Goal: Task Accomplishment & Management: Manage account settings

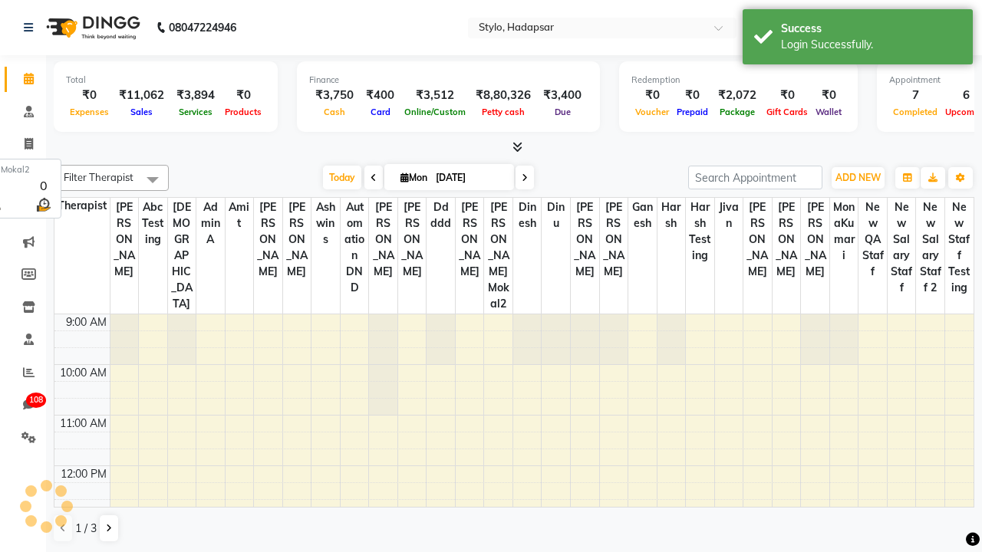
click at [153, 179] on span at bounding box center [152, 179] width 31 height 29
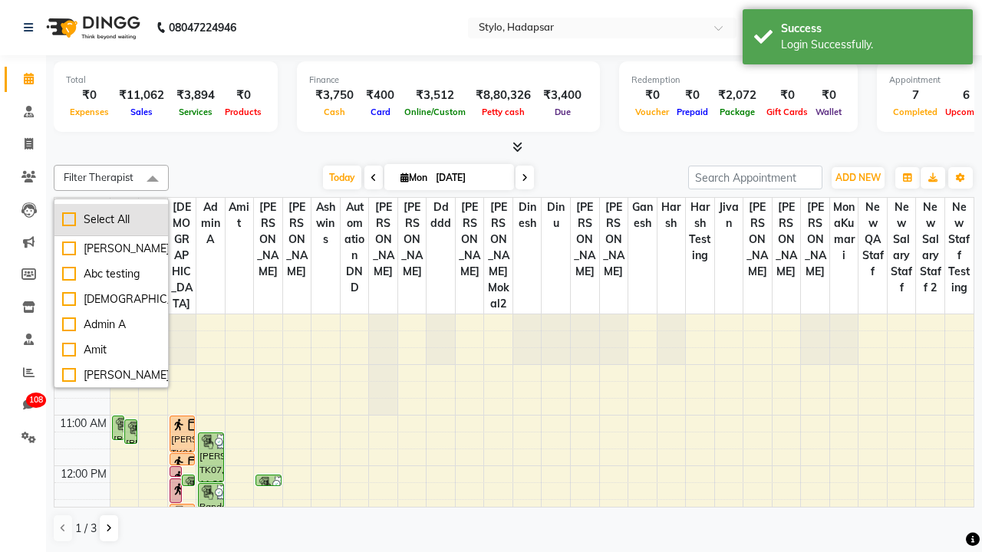
click at [111, 219] on div "Select All" at bounding box center [111, 220] width 98 height 16
checkbox input "true"
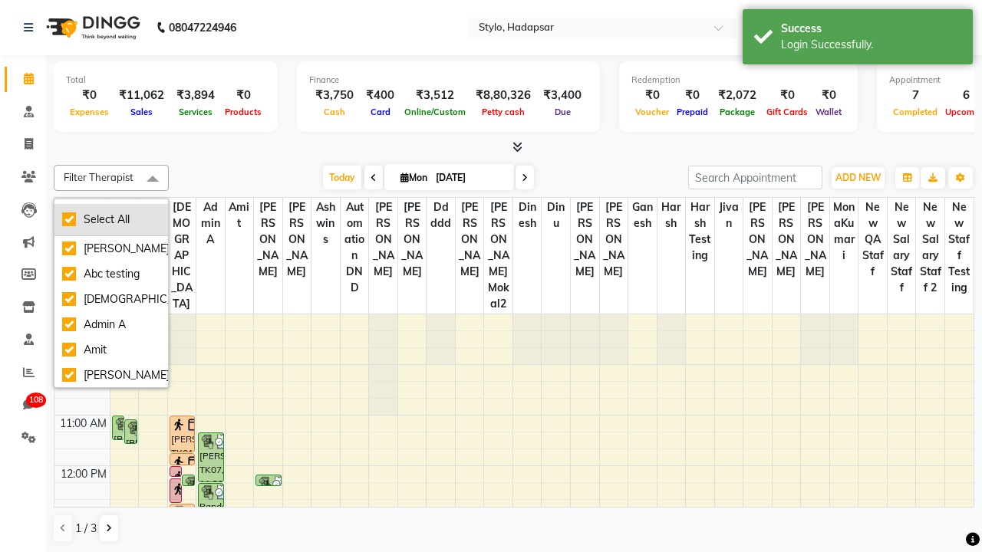
checkbox input "true"
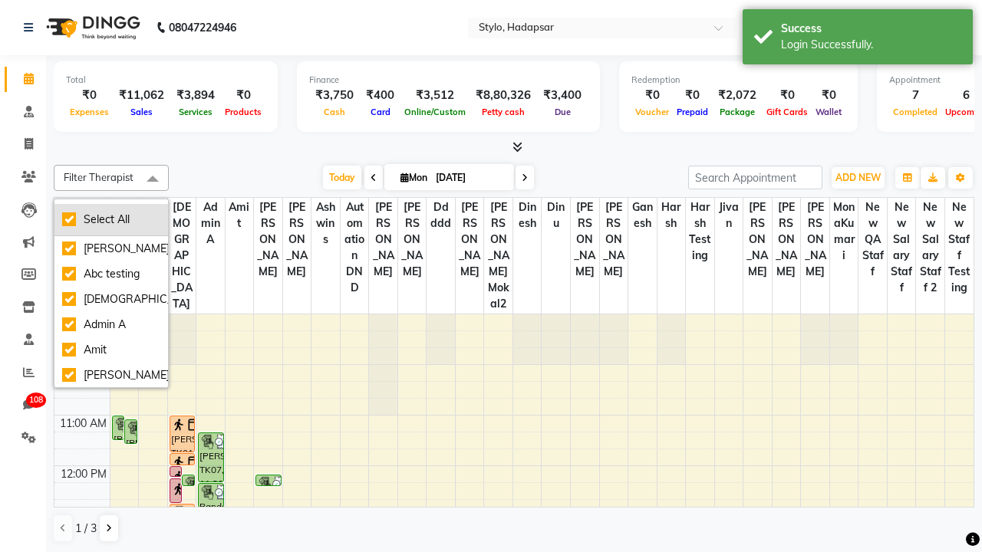
checkbox input "true"
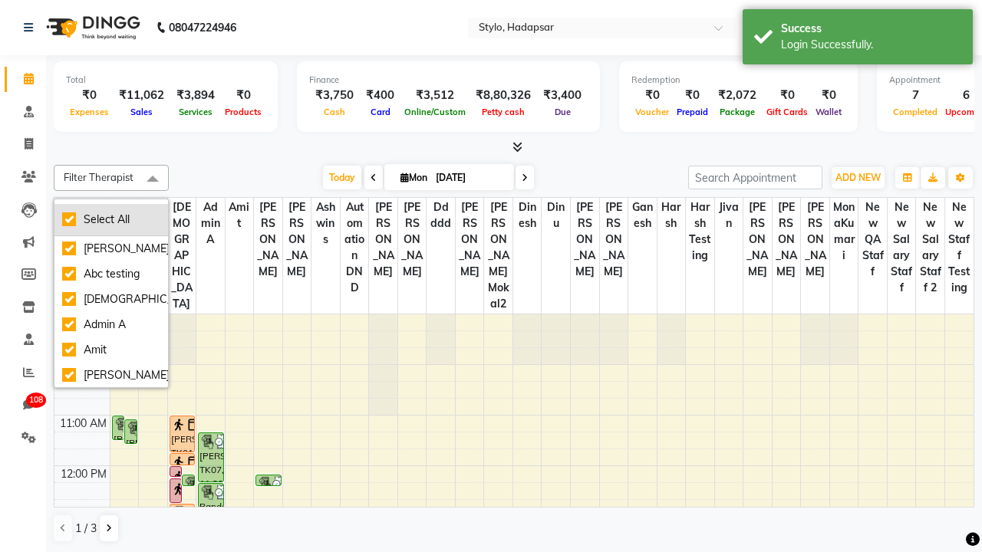
checkbox input "true"
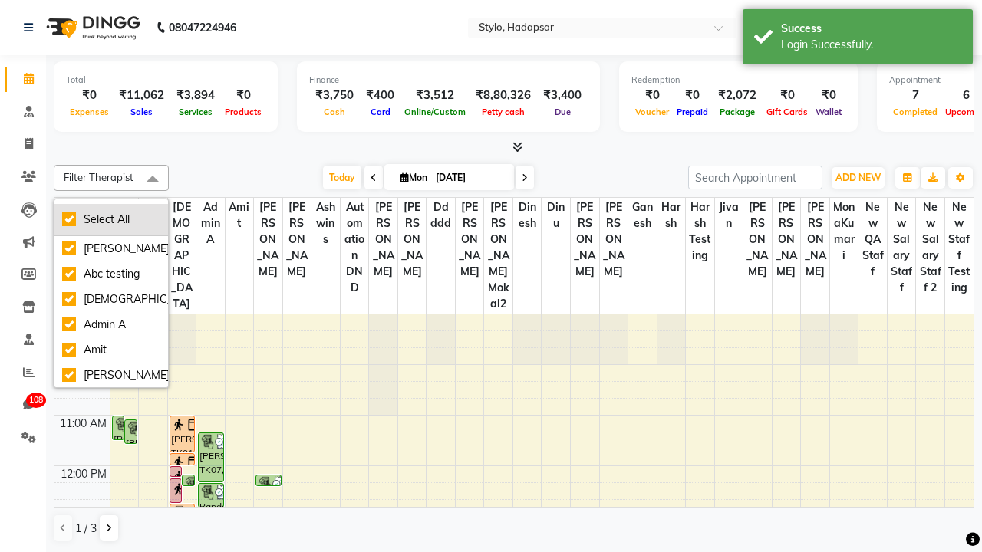
checkbox input "true"
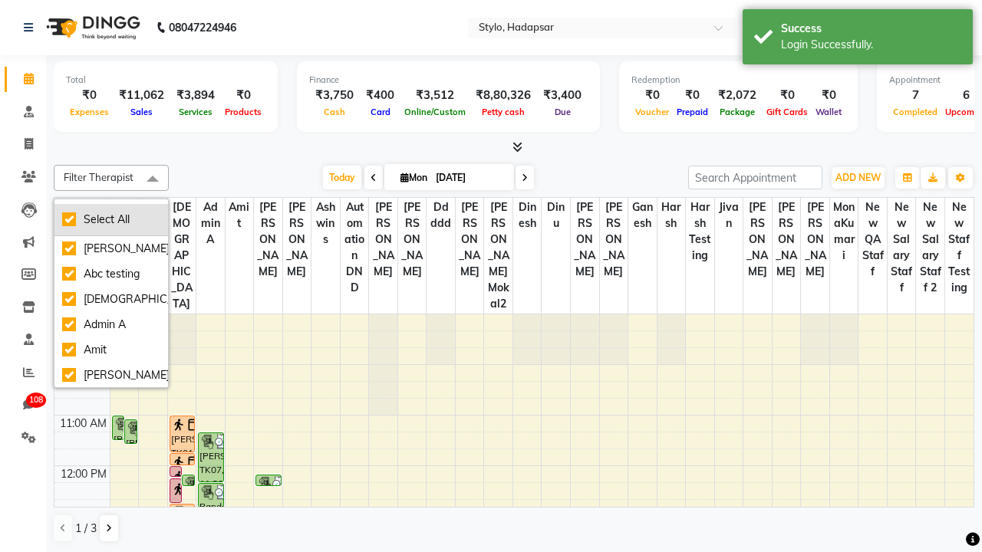
checkbox input "true"
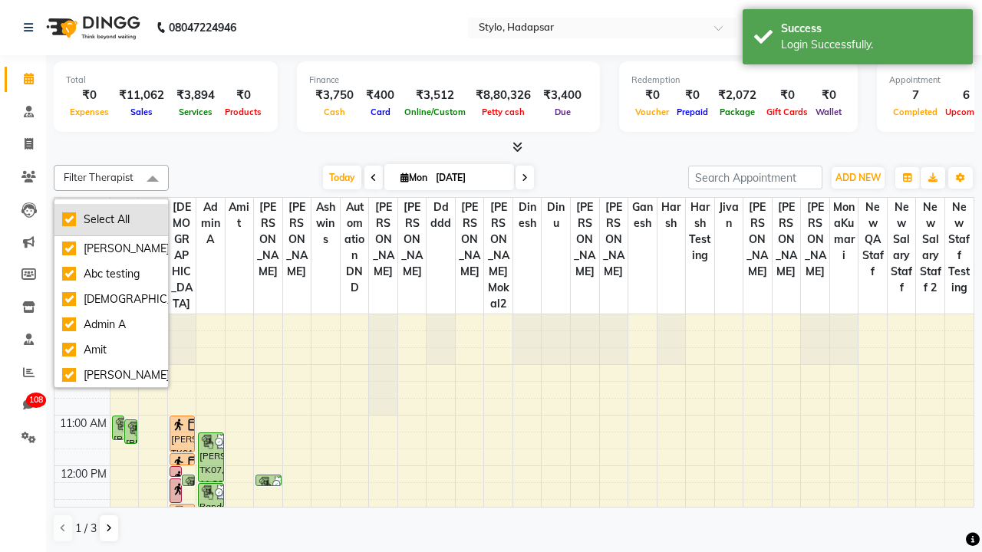
checkbox input "true"
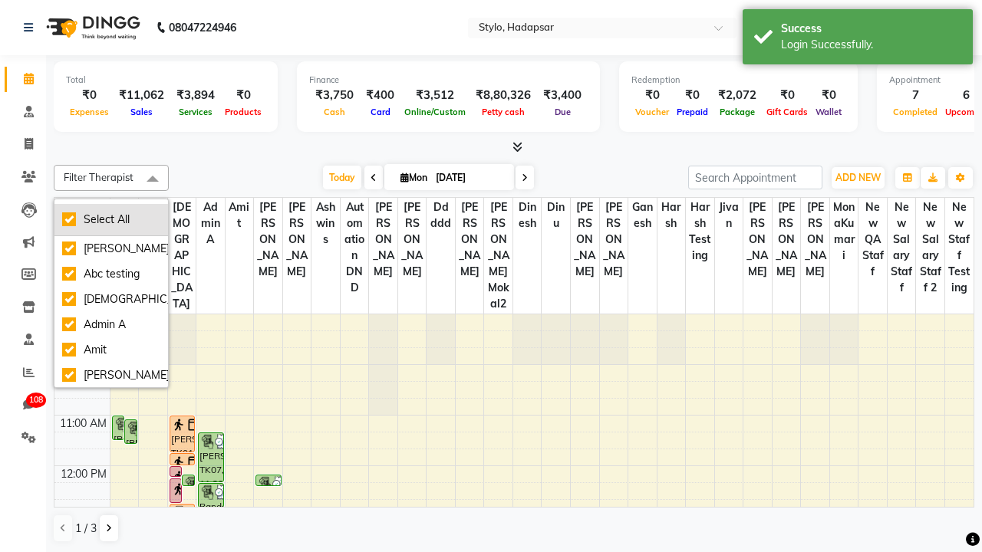
checkbox input "true"
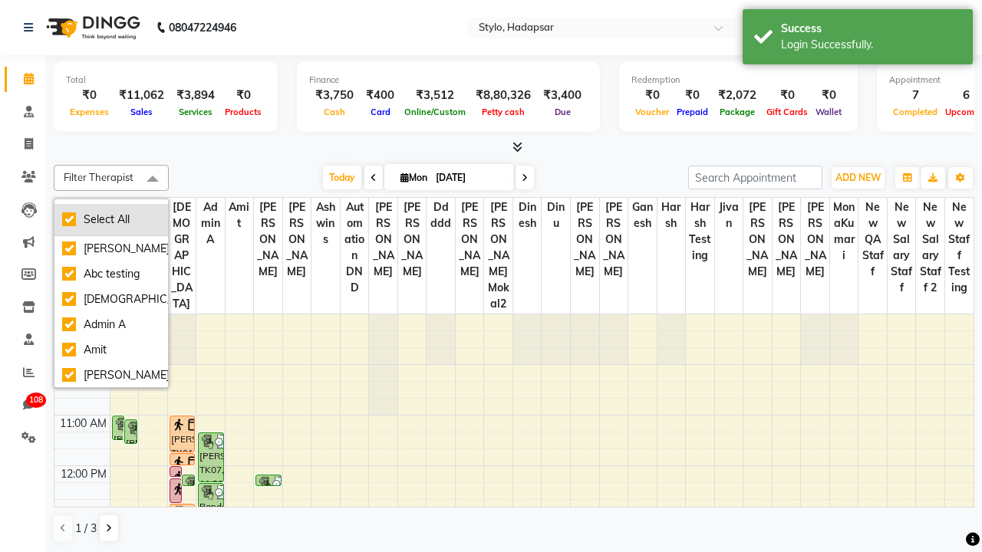
checkbox input "true"
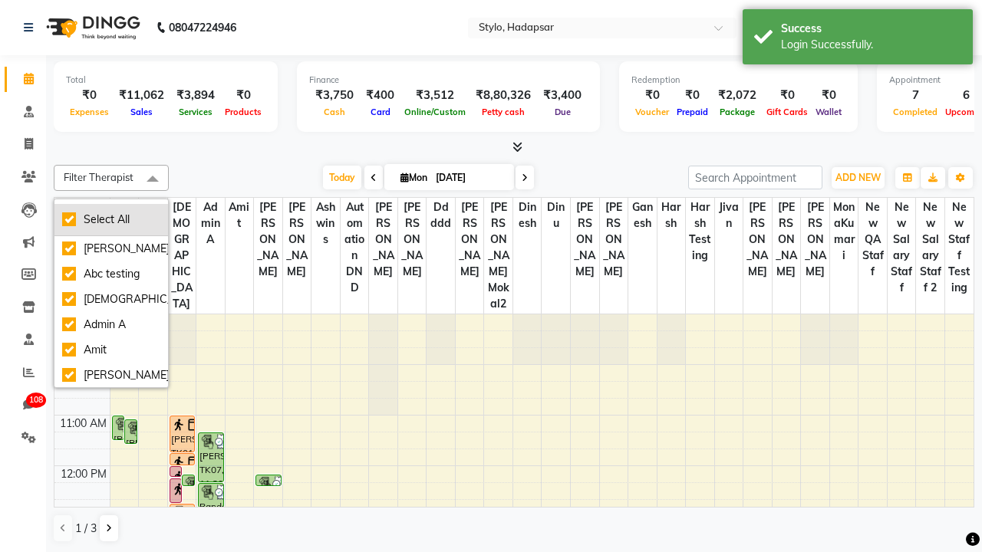
checkbox input "true"
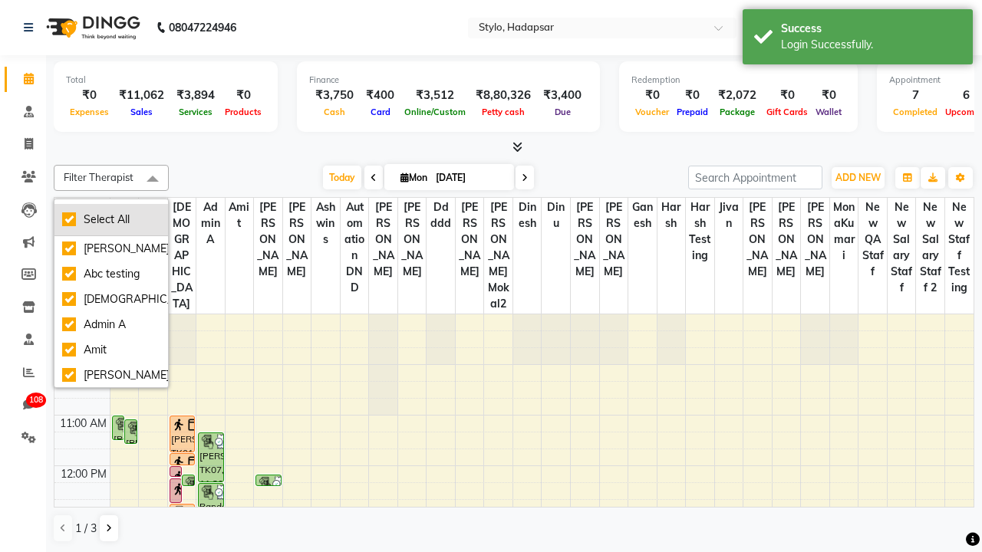
checkbox input "true"
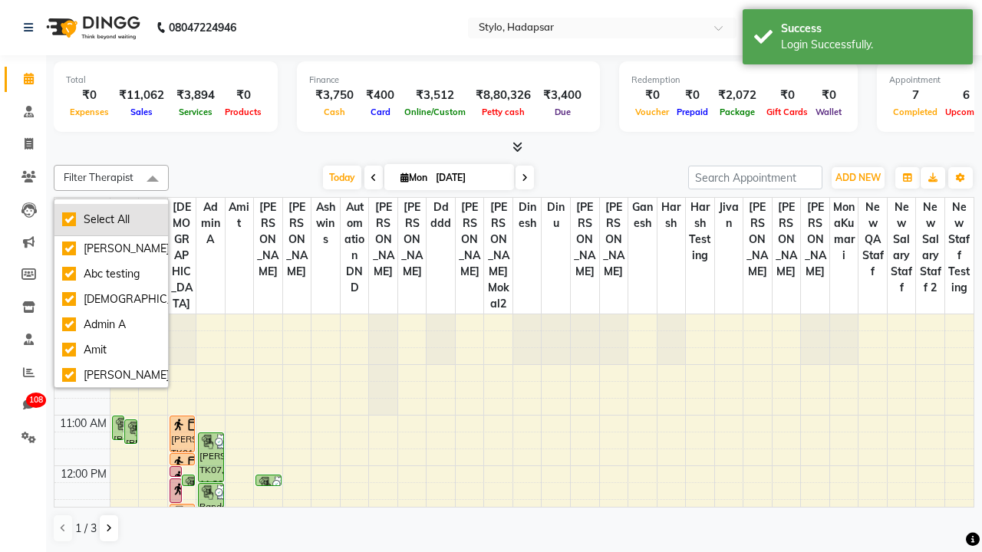
checkbox input "true"
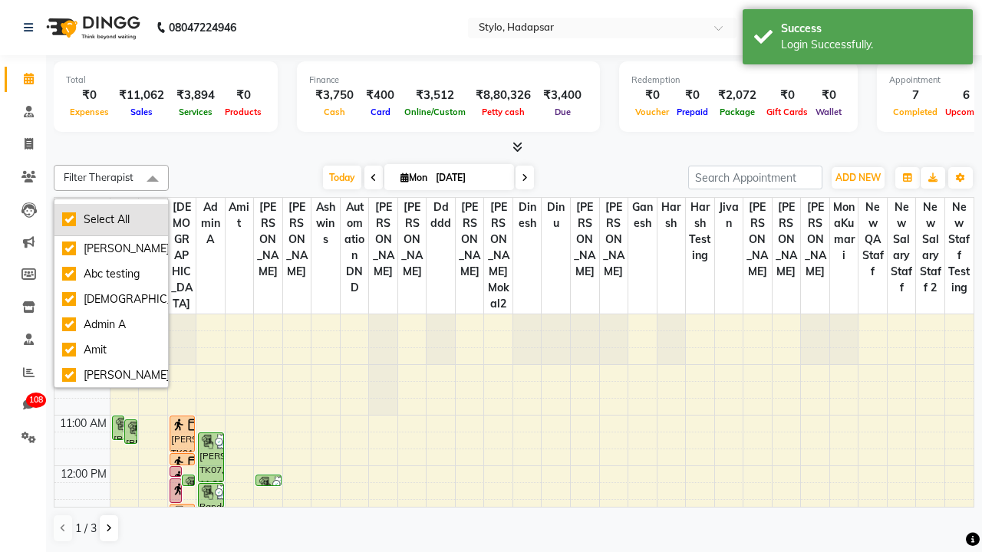
checkbox input "true"
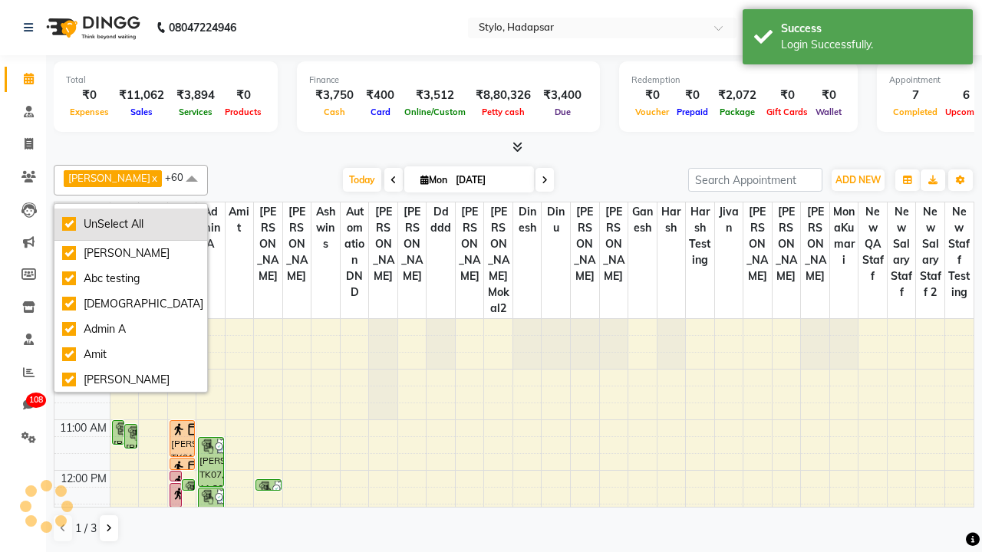
click at [118, 223] on div "UnSelect All" at bounding box center [130, 224] width 137 height 16
checkbox input "false"
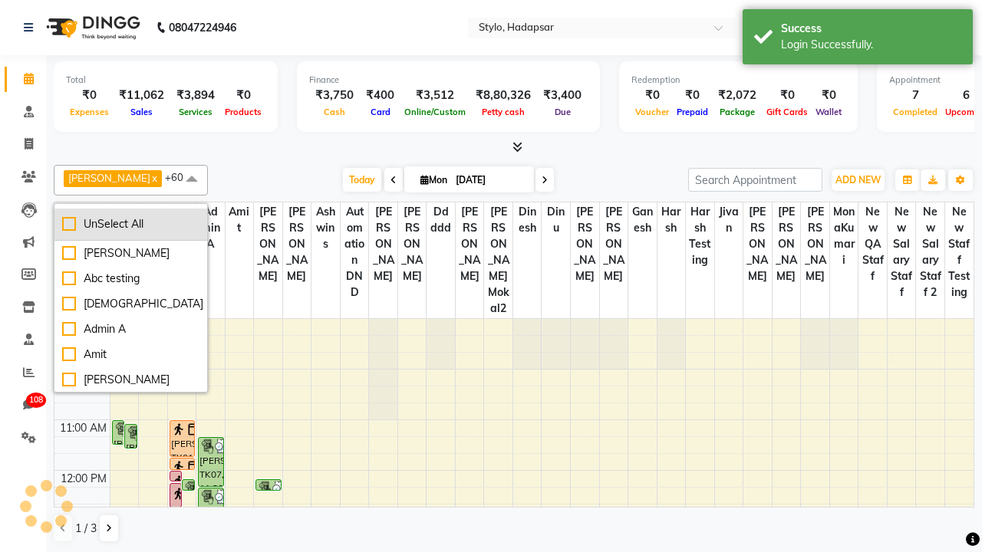
checkbox input "false"
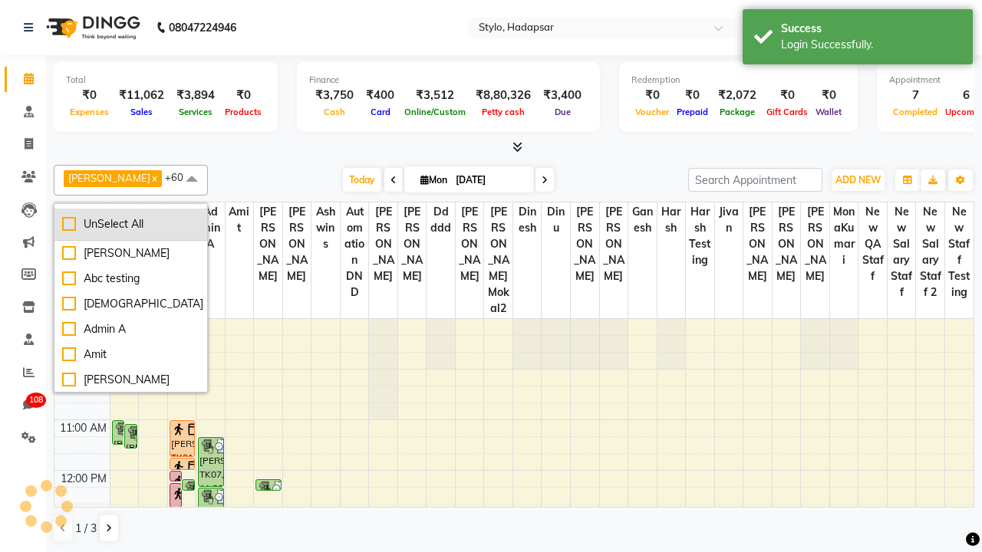
checkbox input "false"
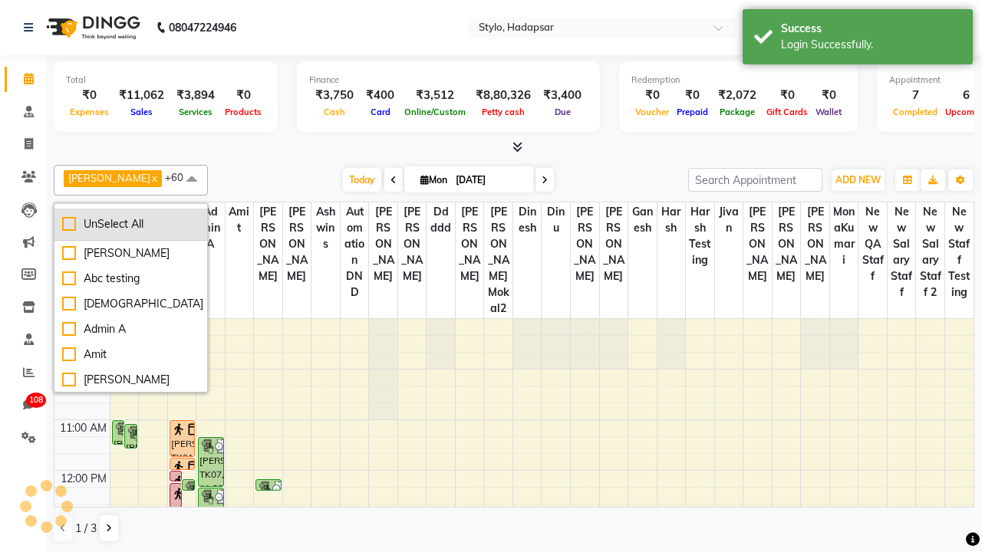
checkbox input "false"
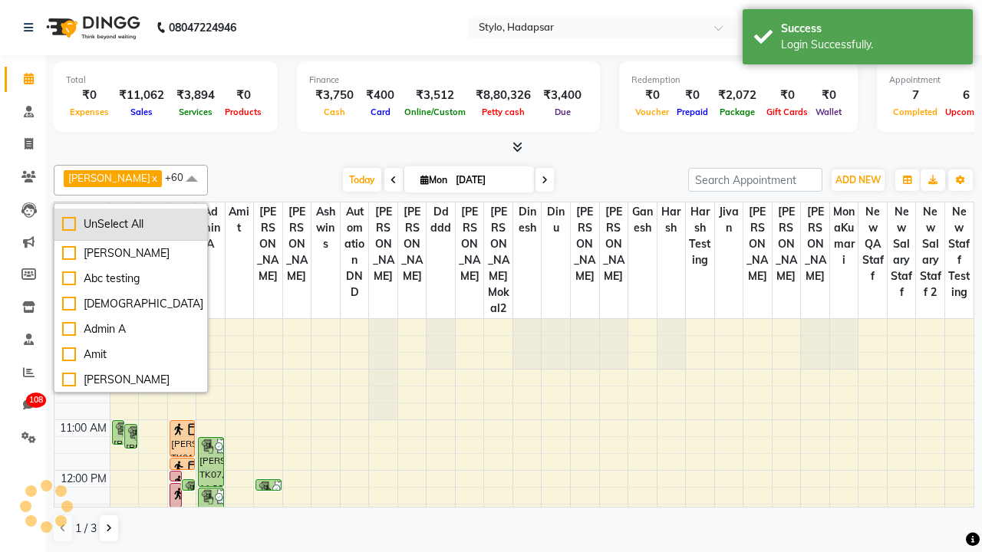
checkbox input "false"
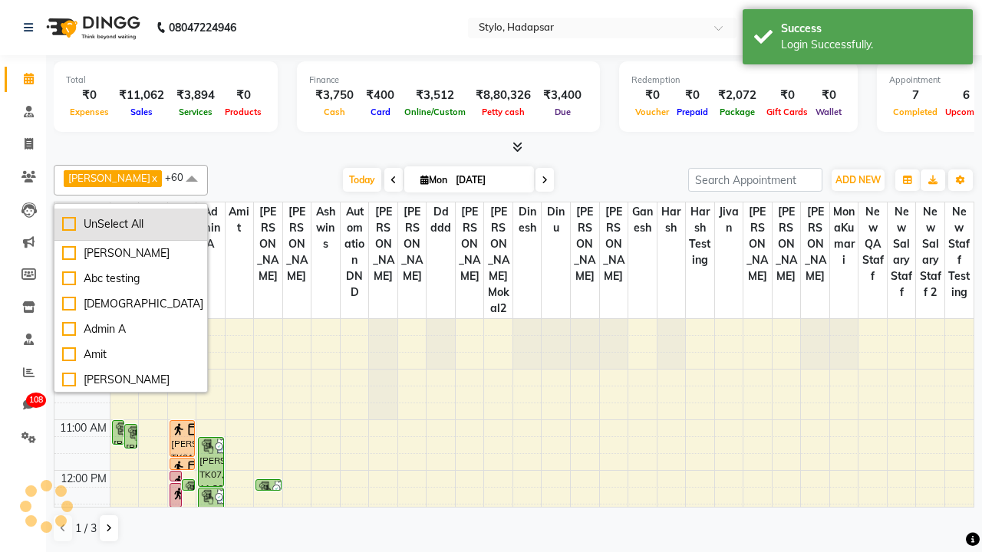
checkbox input "false"
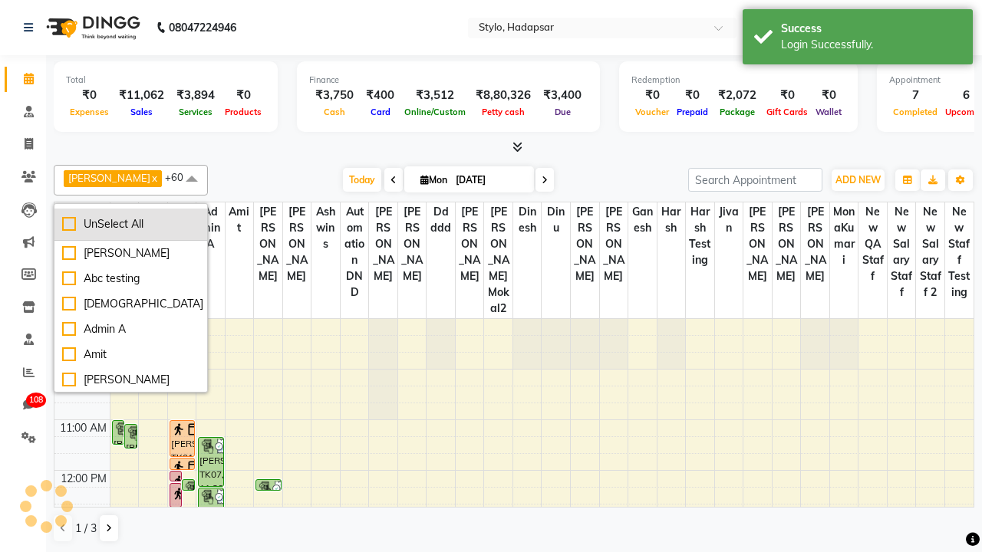
checkbox input "false"
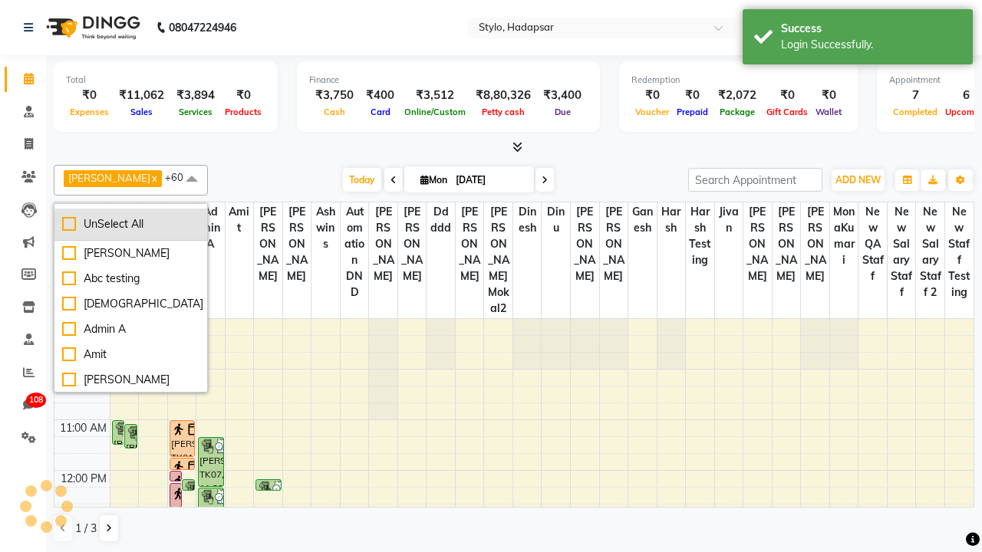
checkbox input "false"
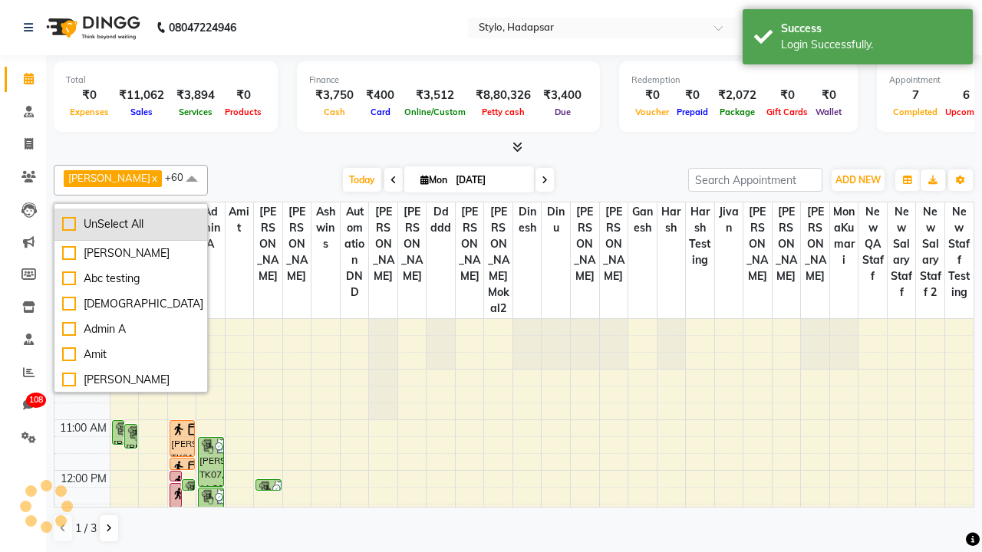
checkbox input "false"
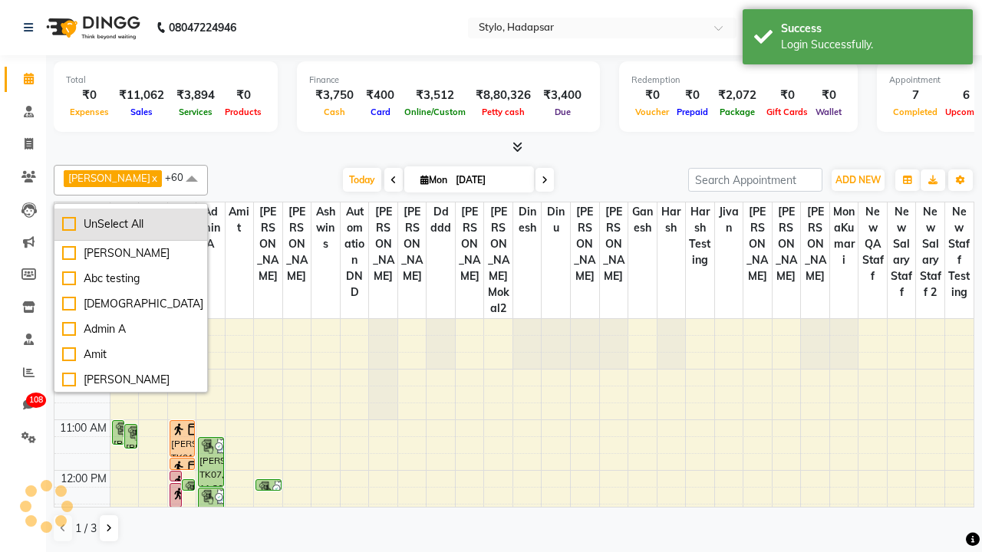
checkbox input "false"
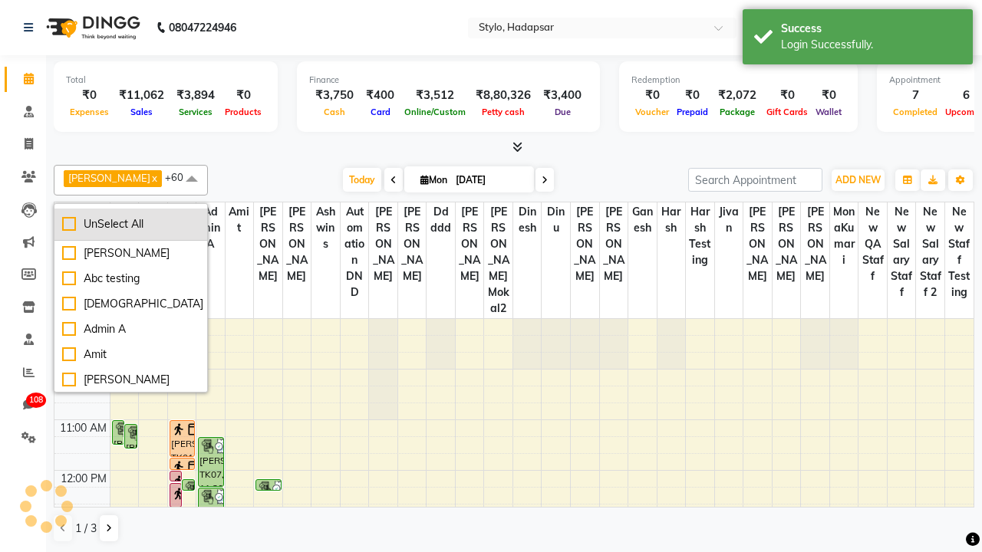
checkbox input "false"
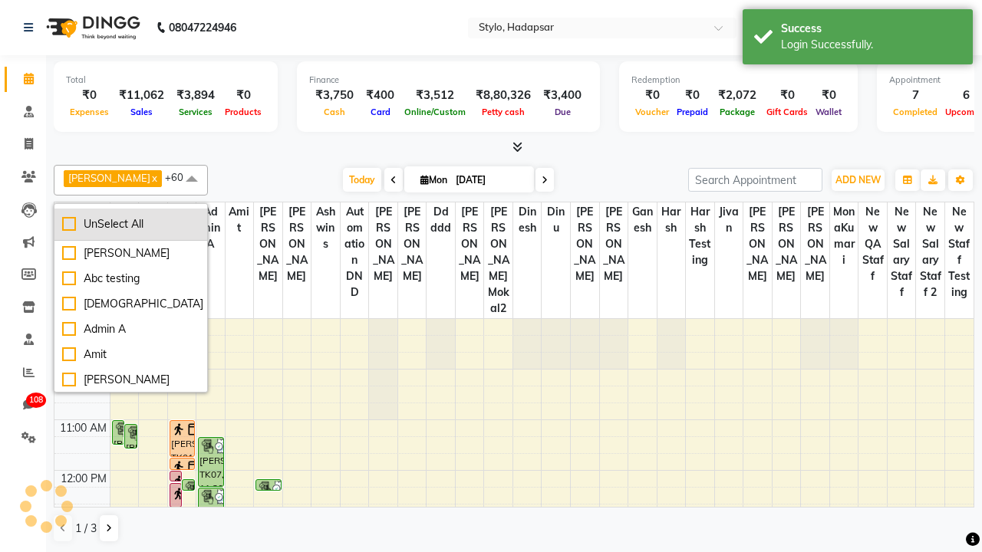
checkbox input "false"
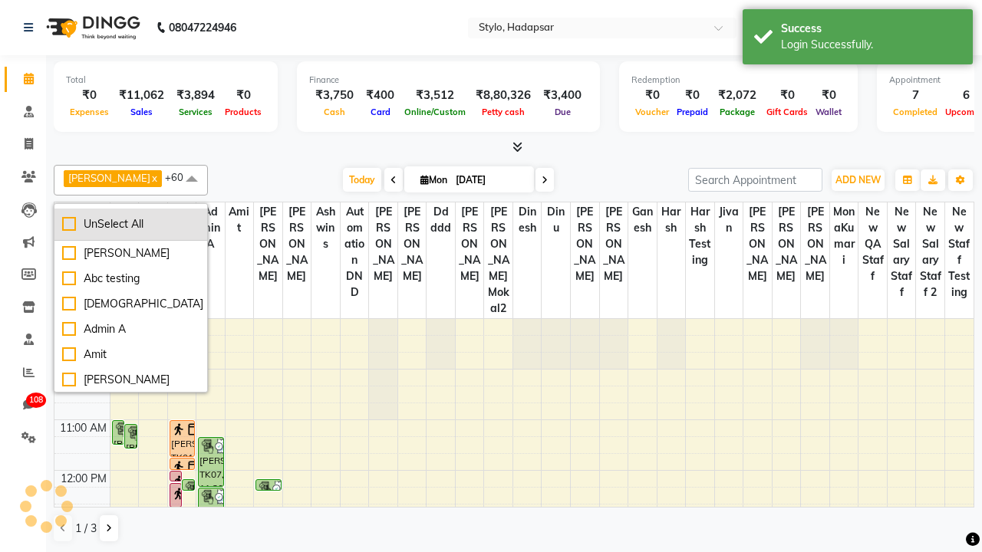
checkbox input "false"
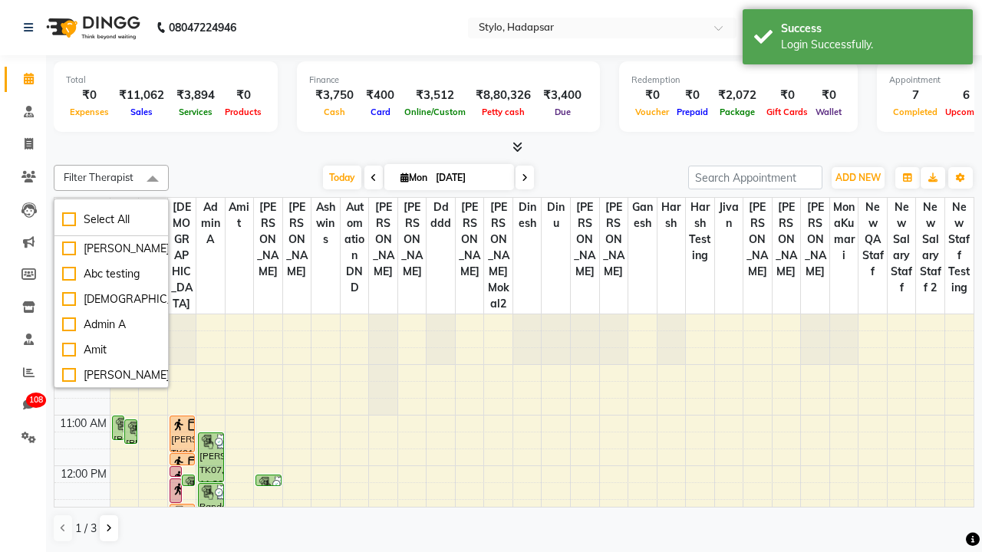
click at [153, 179] on span at bounding box center [152, 179] width 31 height 29
click at [341, 177] on span "Today" at bounding box center [342, 178] width 38 height 24
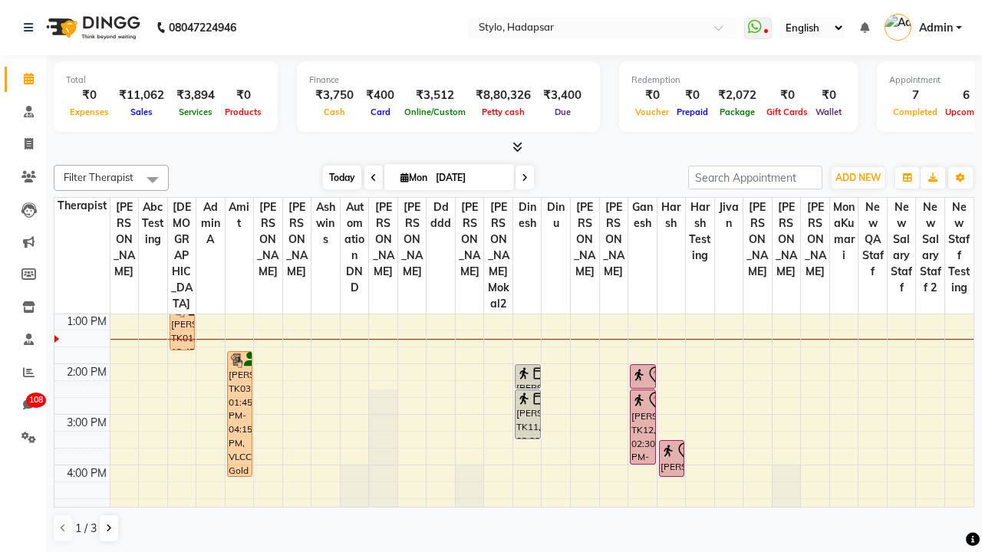
scroll to position [1, 0]
